Goal: Transaction & Acquisition: Purchase product/service

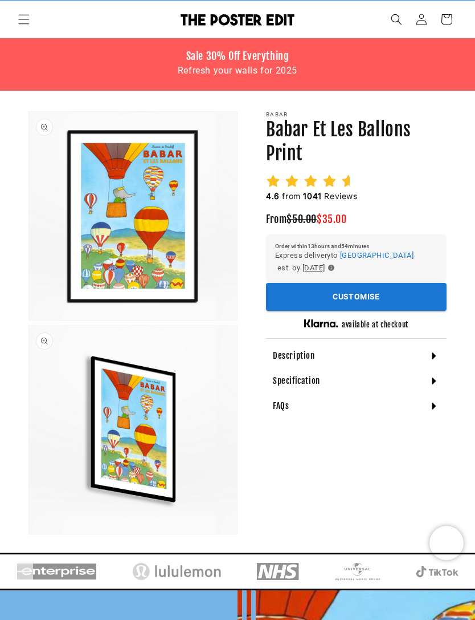
scroll to position [26, 0]
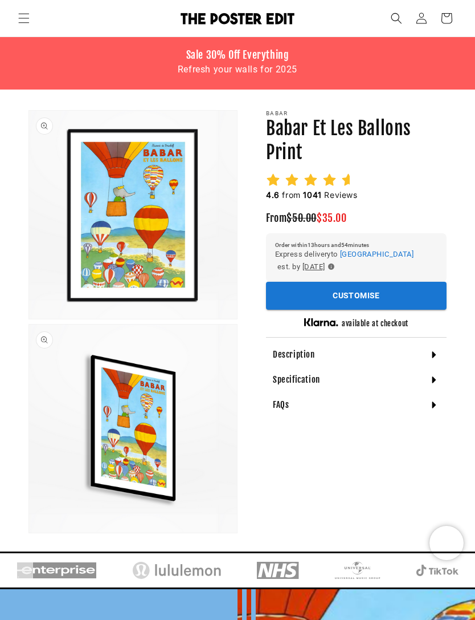
click at [380, 289] on button "Customise" at bounding box center [356, 296] width 181 height 28
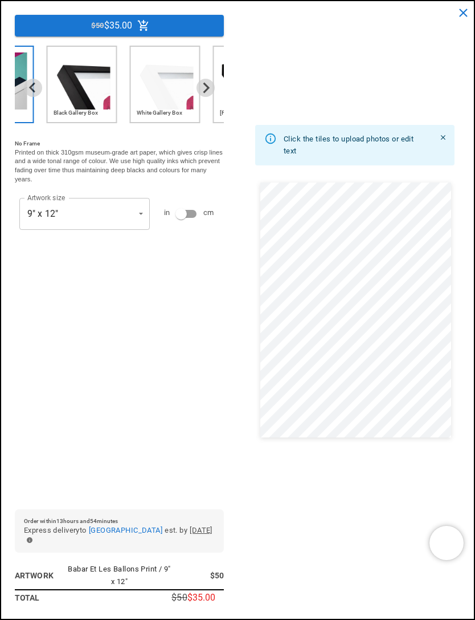
scroll to position [0, 410]
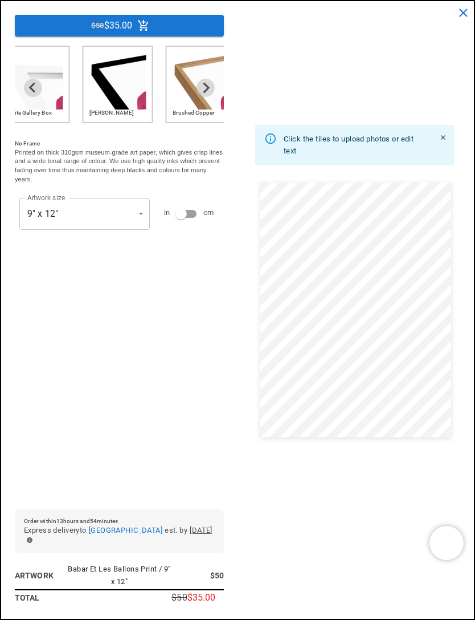
click at [473, 15] on button "close" at bounding box center [463, 12] width 23 height 23
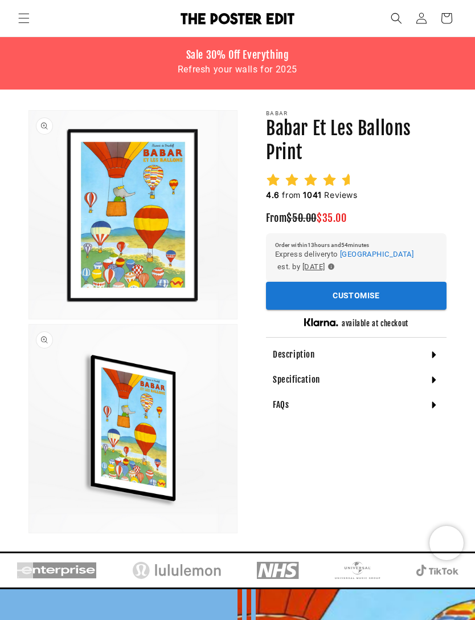
scroll to position [0, 821]
click at [389, 291] on button "Customise" at bounding box center [356, 296] width 181 height 28
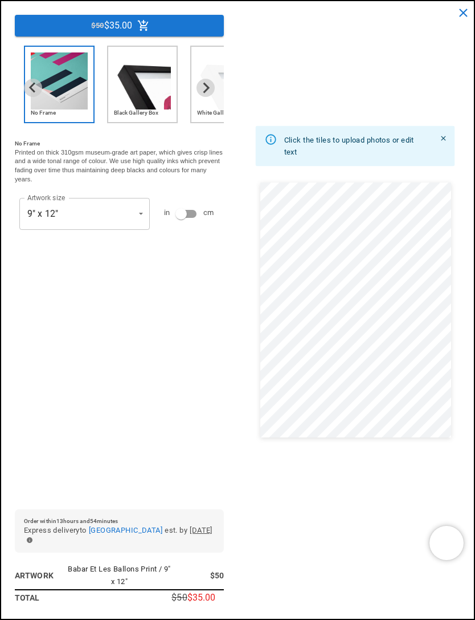
scroll to position [0, 0]
click at [153, 102] on img "2 of 6" at bounding box center [142, 80] width 57 height 57
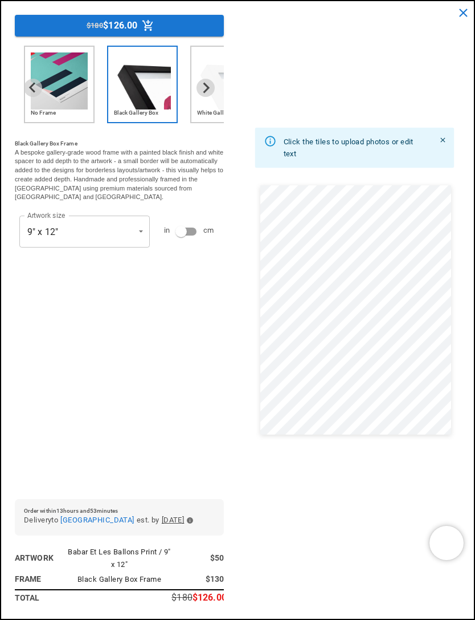
click at [218, 103] on img "3 of 6" at bounding box center [225, 80] width 57 height 57
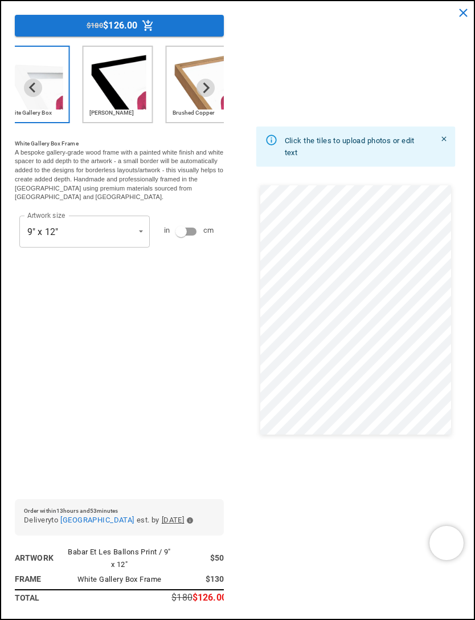
click at [116, 103] on img "4 of 6" at bounding box center [118, 80] width 57 height 57
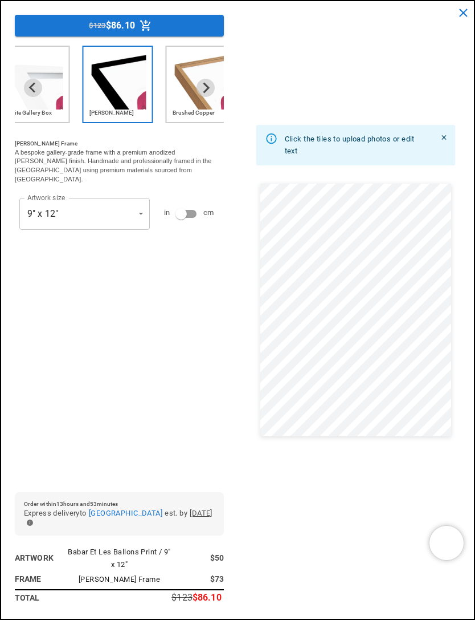
scroll to position [676, 0]
click at [472, 8] on button "close" at bounding box center [463, 12] width 23 height 23
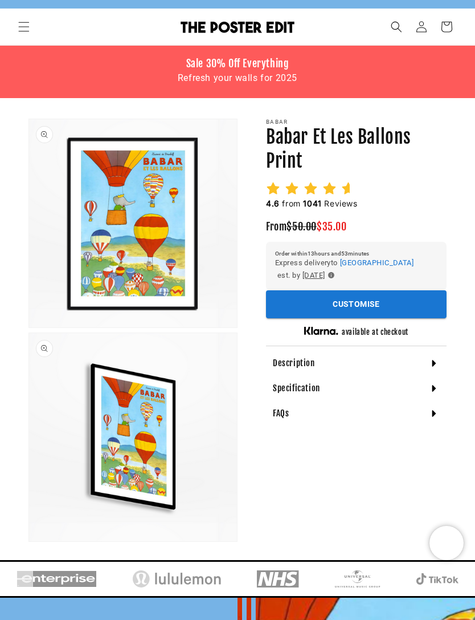
scroll to position [0, 0]
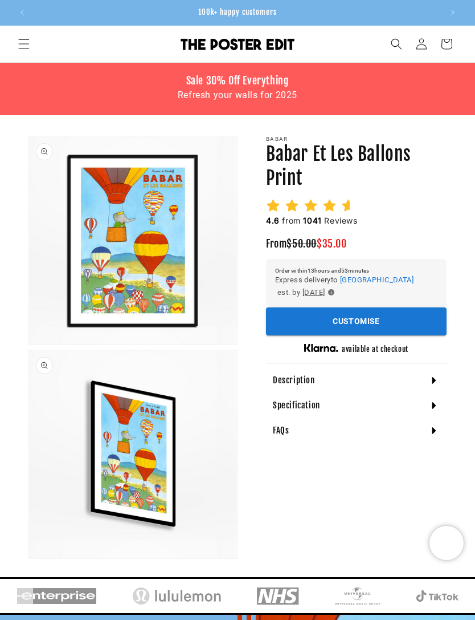
click at [396, 318] on button "Customise" at bounding box center [356, 321] width 181 height 28
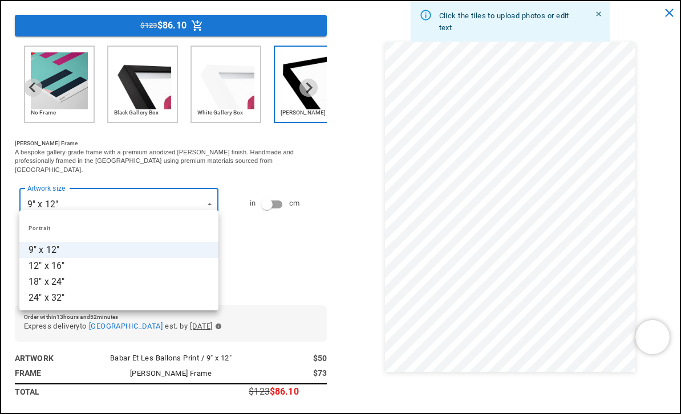
click at [68, 266] on li "12" x 16"" at bounding box center [118, 266] width 199 height 16
type input "*********"
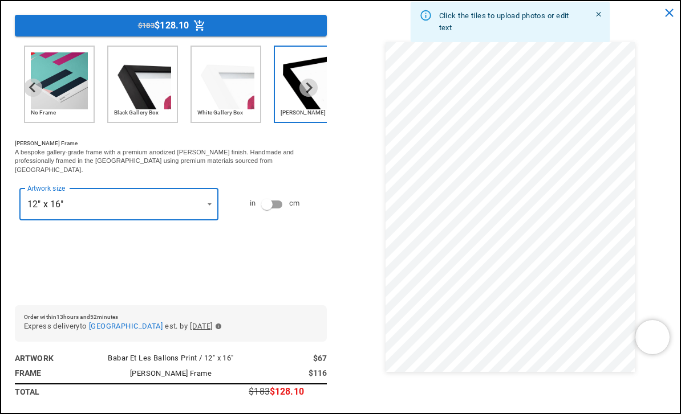
scroll to position [0, 442]
click at [290, 395] on p "$128.10" at bounding box center [287, 392] width 34 height 9
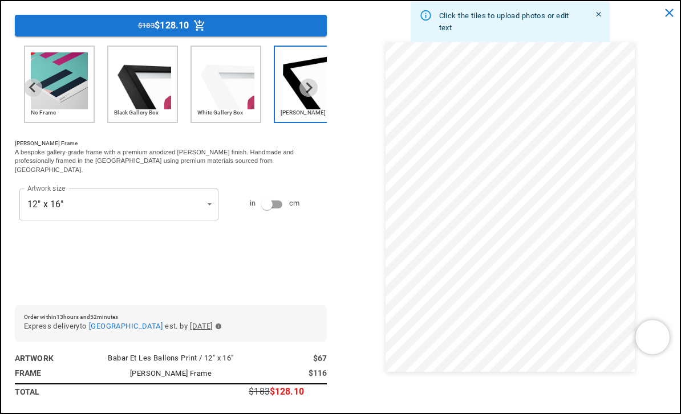
scroll to position [0, 0]
click at [224, 25] on button "$183 $128.10" at bounding box center [171, 26] width 312 height 22
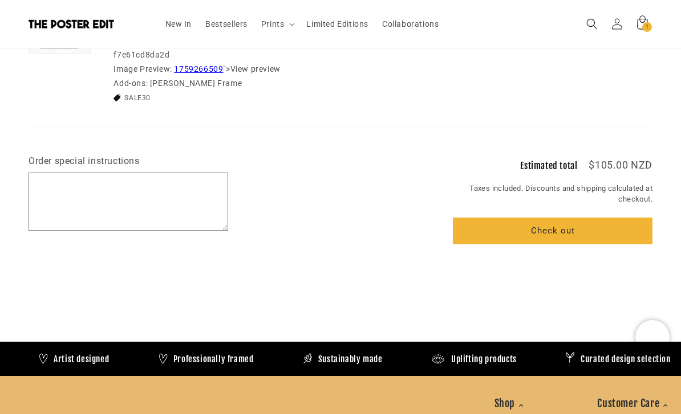
click at [458, 263] on shopify-apple-pay-button at bounding box center [457, 258] width 3 height 11
click at [612, 229] on button "Check out" at bounding box center [553, 231] width 200 height 27
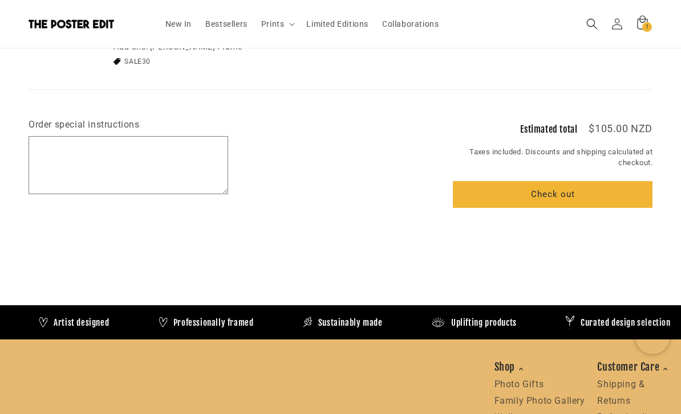
scroll to position [0, 442]
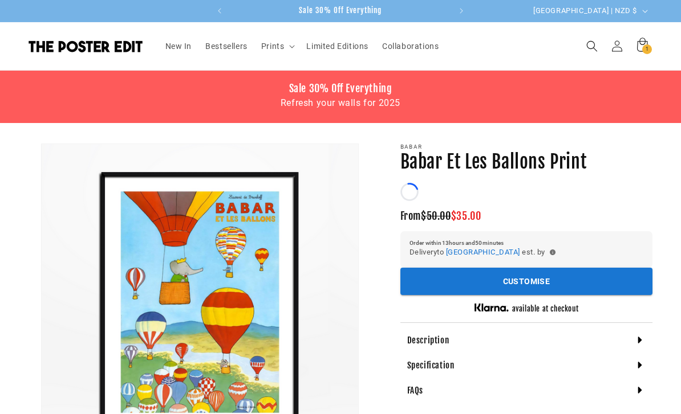
scroll to position [61, 0]
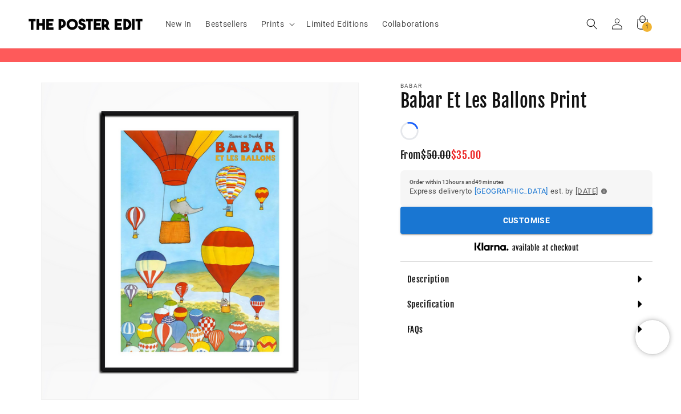
click at [640, 30] on icon at bounding box center [641, 23] width 25 height 25
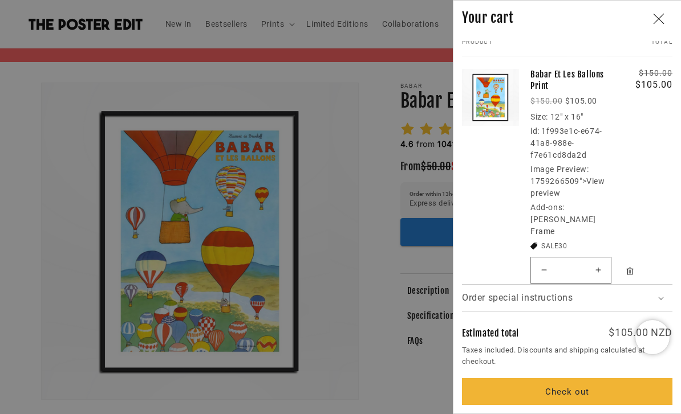
scroll to position [1, 0]
click at [583, 395] on button "Check out" at bounding box center [567, 392] width 210 height 27
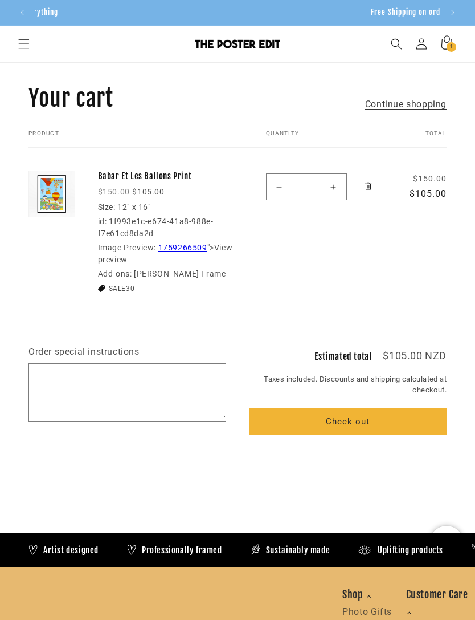
scroll to position [0, 410]
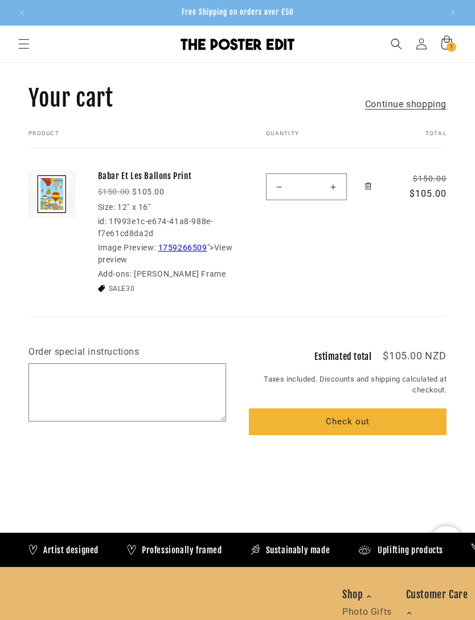
click at [255, 414] on shopify-apple-pay-button at bounding box center [253, 448] width 3 height 11
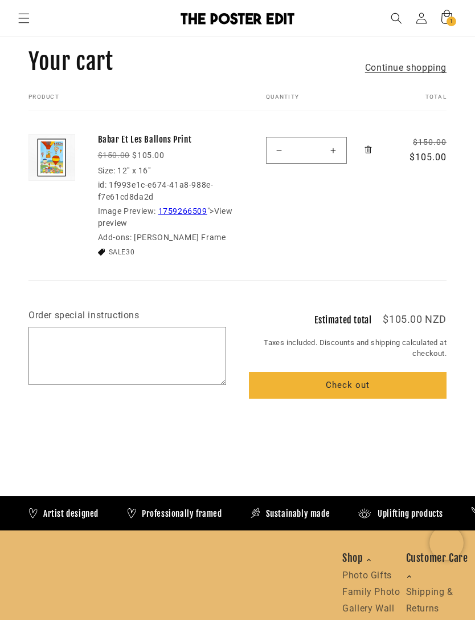
click at [56, 165] on img at bounding box center [52, 158] width 46 height 46
click at [172, 140] on link "Babar Et Les Ballons Print" at bounding box center [168, 139] width 140 height 11
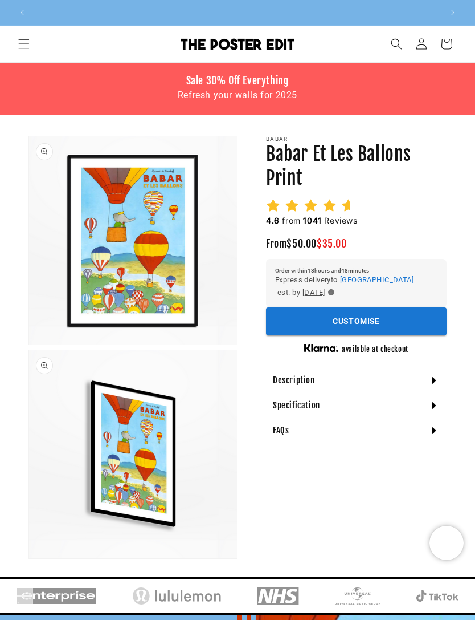
scroll to position [0, 410]
click at [282, 486] on div "Babar Babar Et Les Ballons Print Babar Et Les Ballons Print 4.6 from 1041 Revie…" at bounding box center [342, 353] width 209 height 434
click at [29, 344] on button "Open media 1 in modal" at bounding box center [29, 344] width 0 height 0
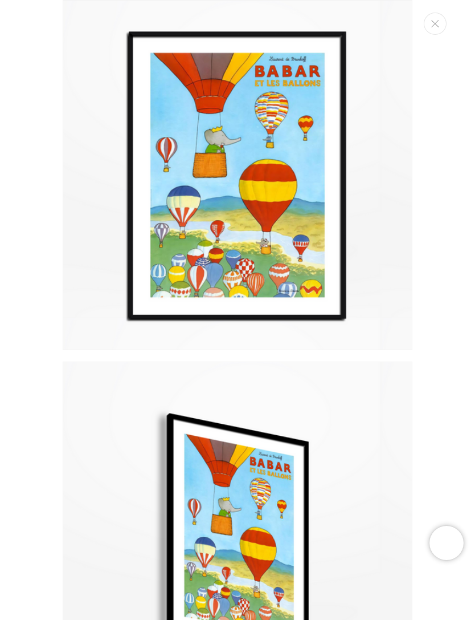
scroll to position [0, 410]
